Goal: Check status: Check status

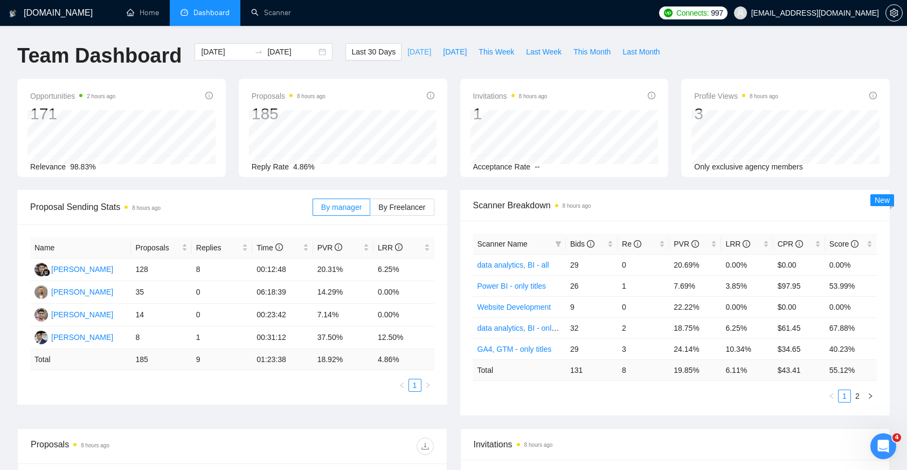
click at [408, 51] on span "[DATE]" at bounding box center [420, 52] width 24 height 12
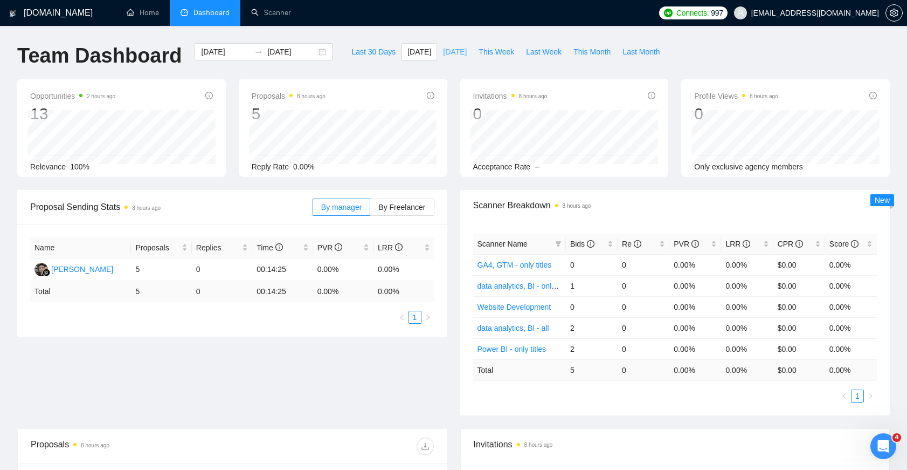
click at [437, 58] on button "[DATE]" at bounding box center [455, 51] width 36 height 17
type input "[DATE]"
click at [420, 57] on button "[DATE]" at bounding box center [420, 51] width 36 height 17
type input "[DATE]"
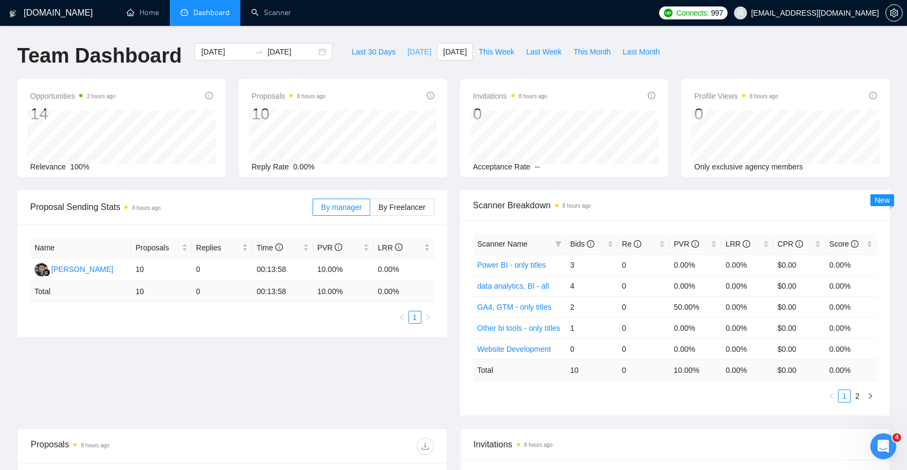
type input "[DATE]"
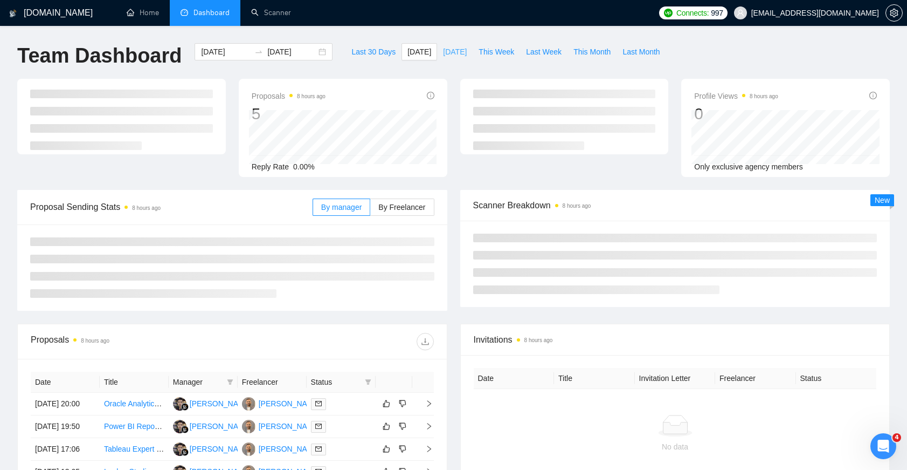
click at [465, 51] on span "[DATE]" at bounding box center [455, 52] width 24 height 12
type input "[DATE]"
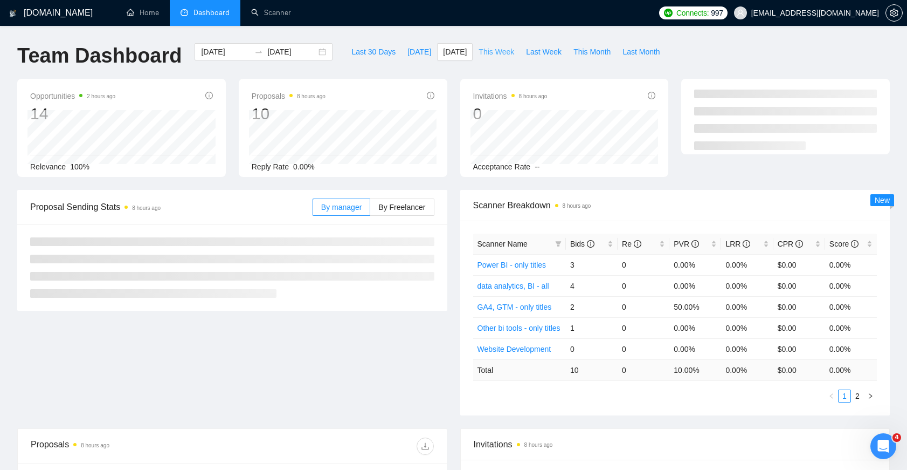
click at [482, 50] on span "This Week" at bounding box center [497, 52] width 36 height 12
type input "[DATE]"
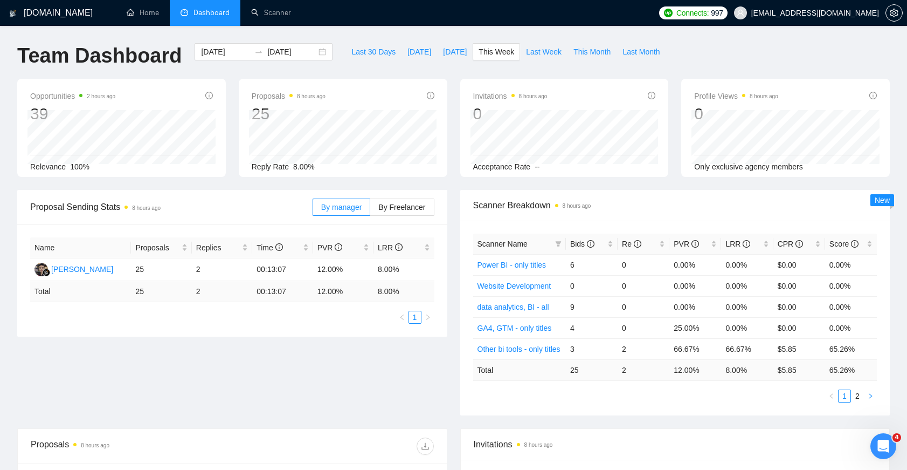
click at [868, 393] on icon "right" at bounding box center [870, 395] width 6 height 6
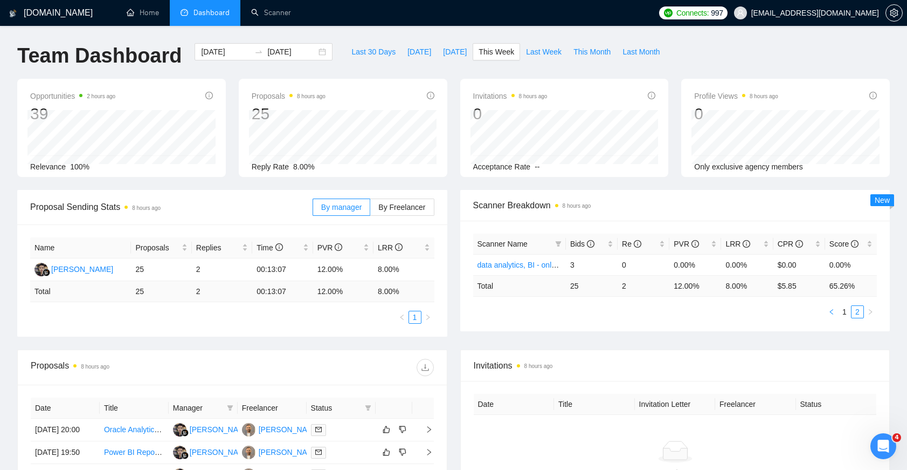
click at [830, 311] on icon "left" at bounding box center [832, 311] width 6 height 6
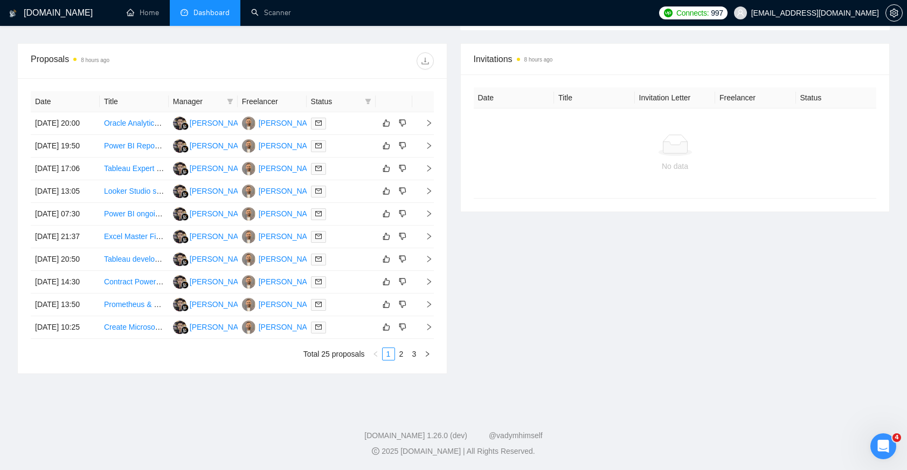
scroll to position [306, 0]
